Goal: Find specific page/section: Find specific page/section

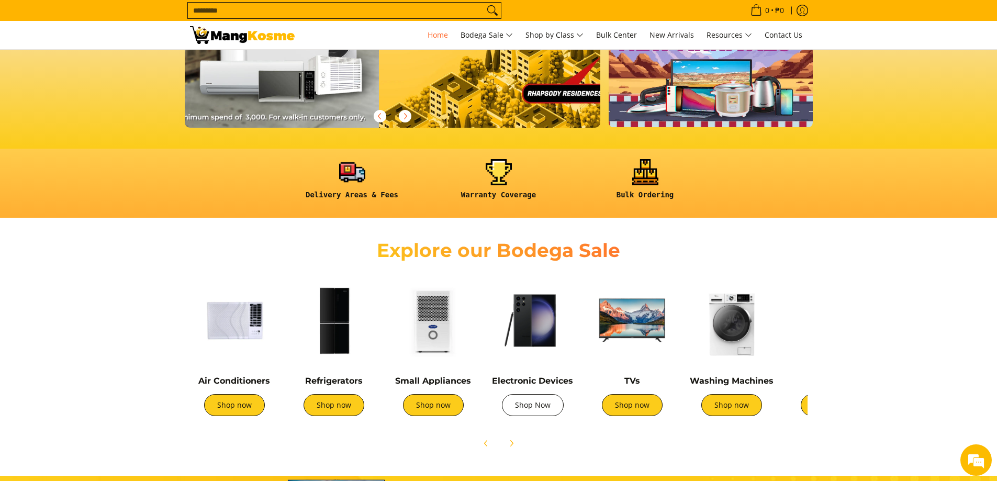
scroll to position [0, 1248]
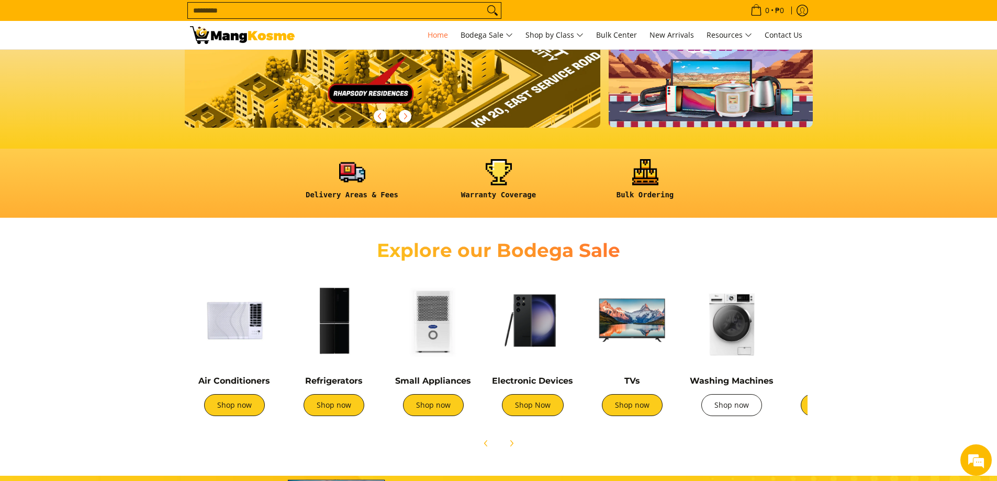
click at [744, 403] on link "Shop now" at bounding box center [731, 405] width 61 height 22
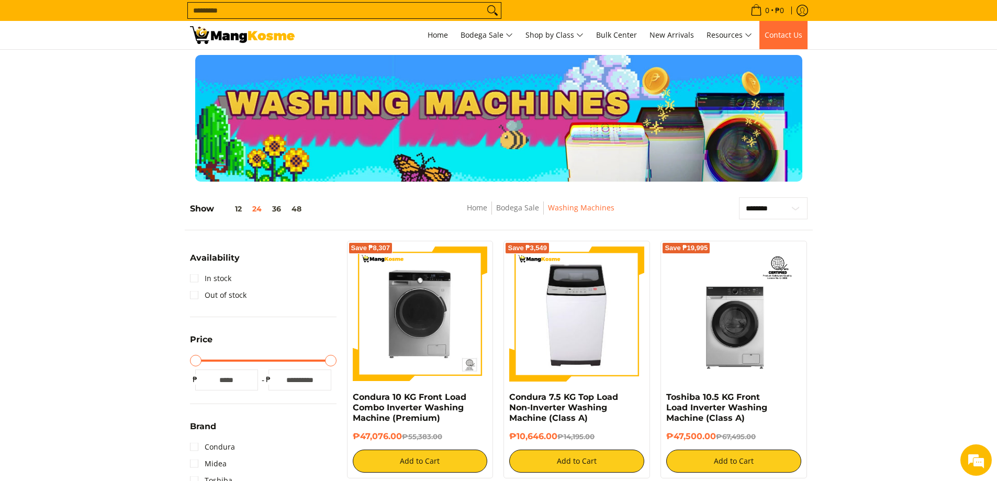
click at [793, 30] on span "Contact Us" at bounding box center [783, 35] width 38 height 10
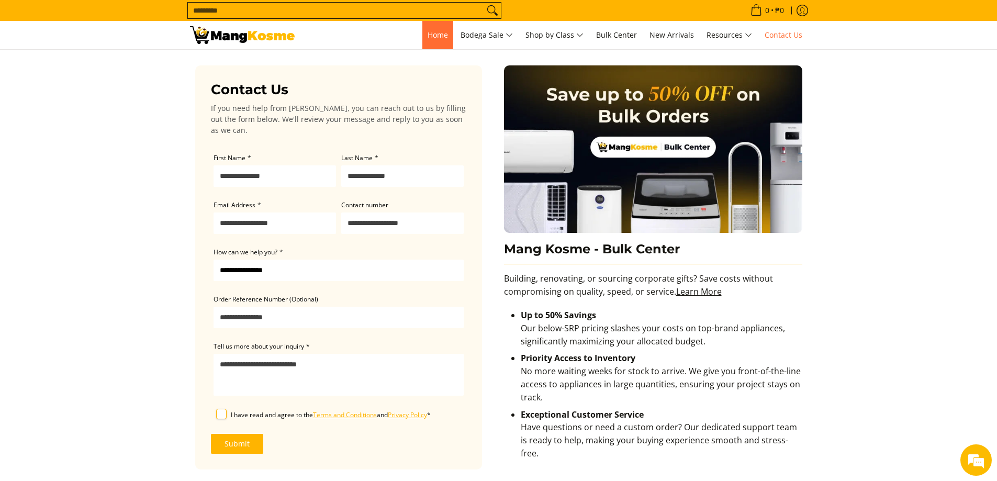
click at [438, 38] on span "Home" at bounding box center [437, 35] width 20 height 10
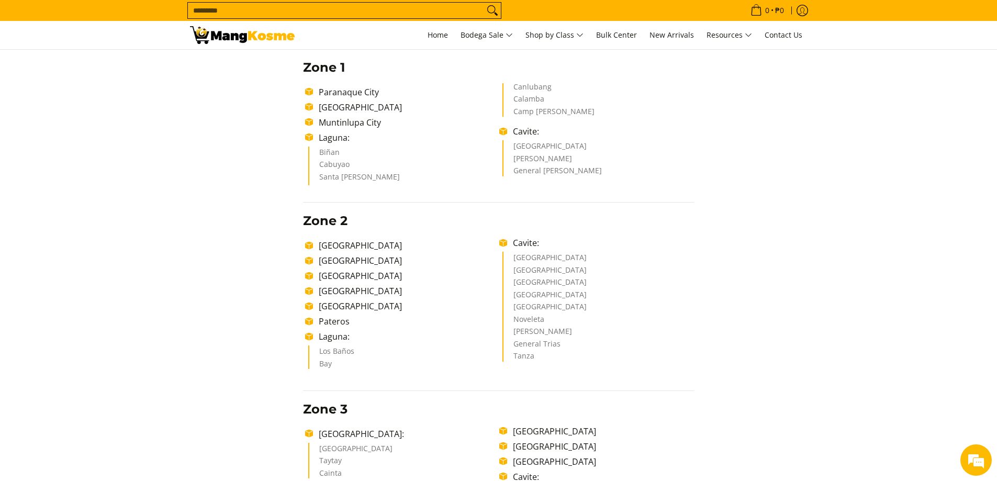
scroll to position [454, 0]
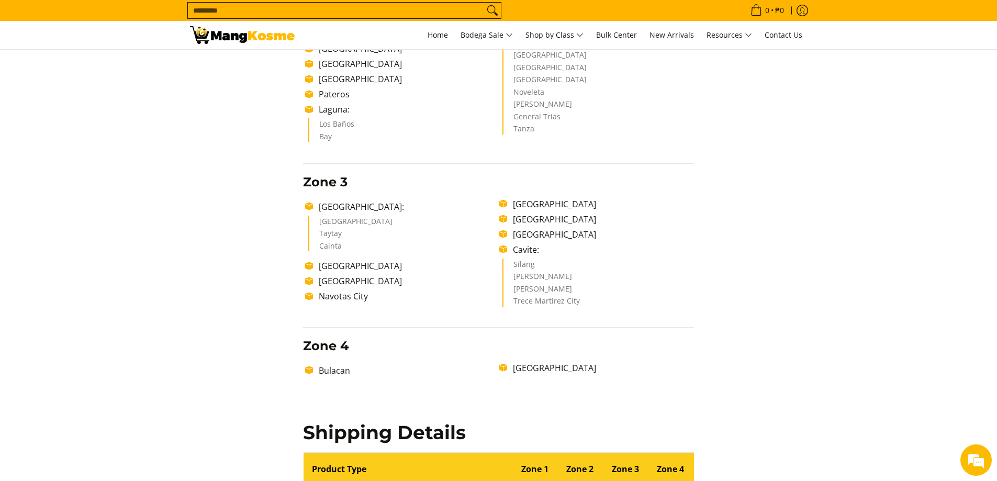
click at [535, 245] on li "Cavite:" at bounding box center [600, 249] width 186 height 13
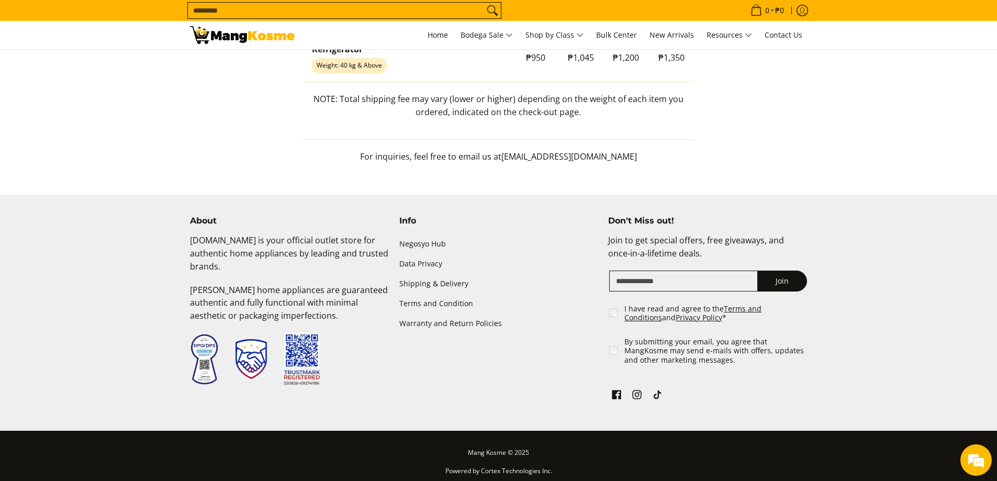
scroll to position [1151, 0]
